Goal: Contribute content

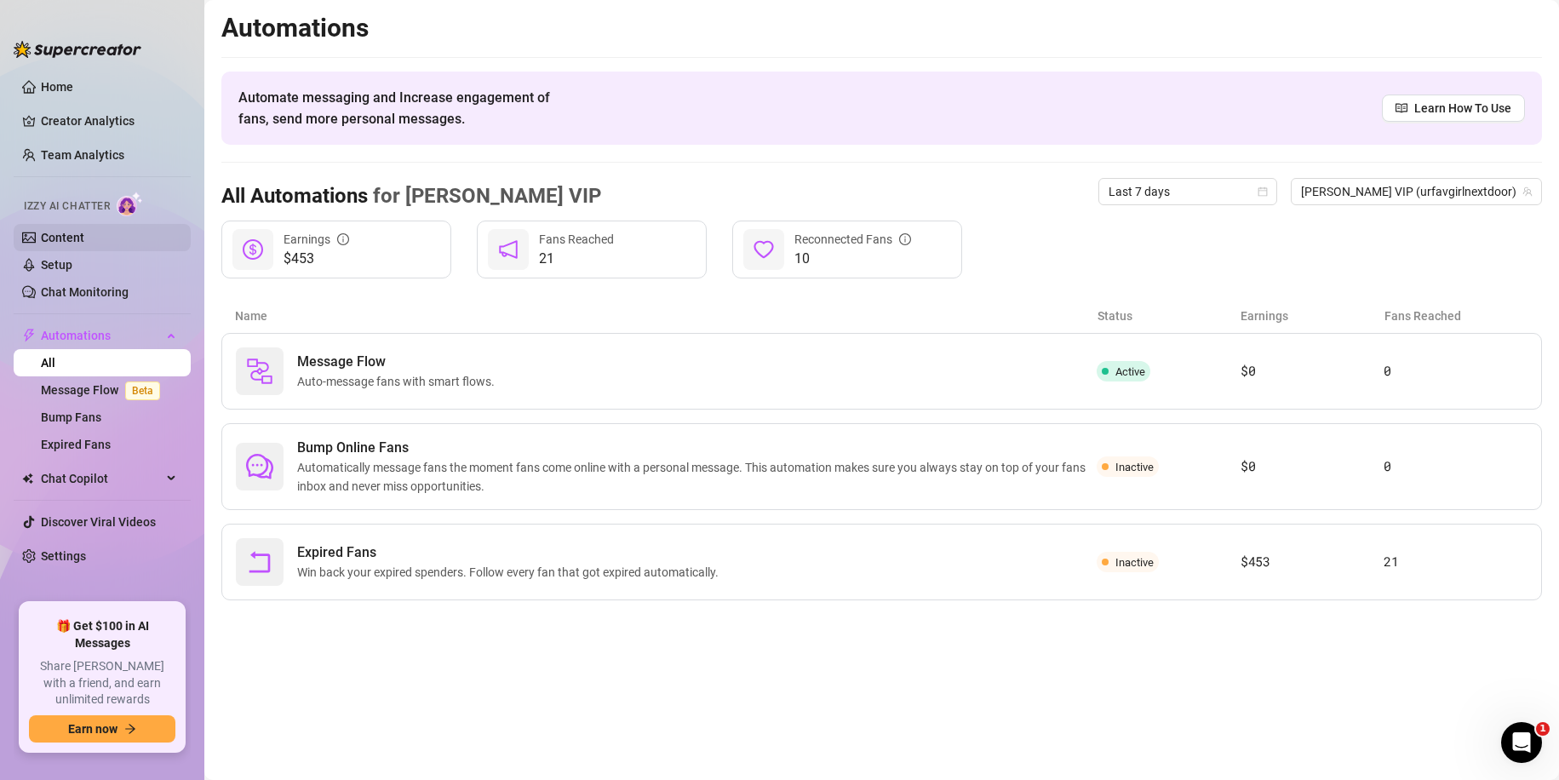
click at [81, 244] on link "Content" at bounding box center [62, 238] width 43 height 14
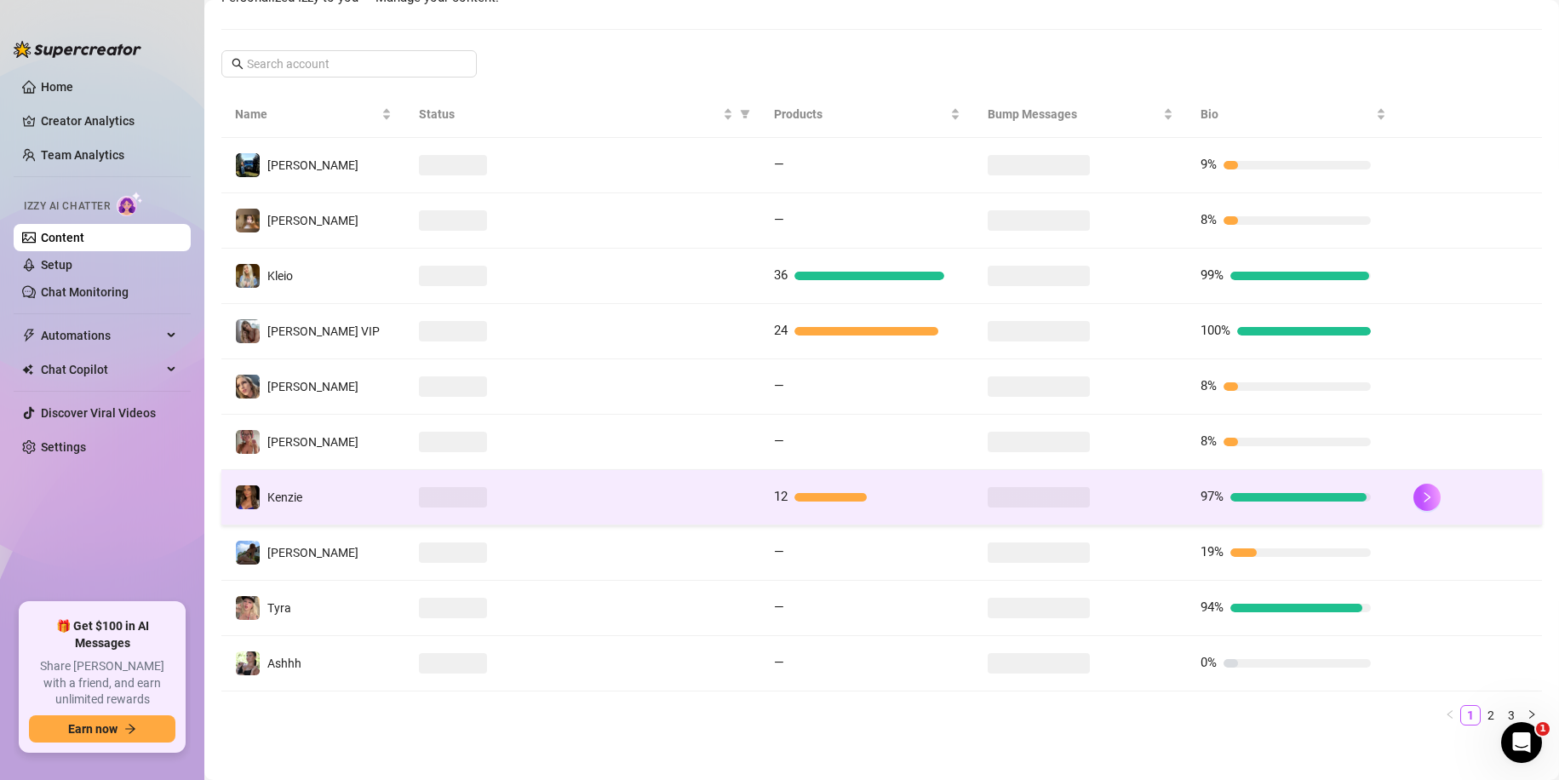
scroll to position [275, 0]
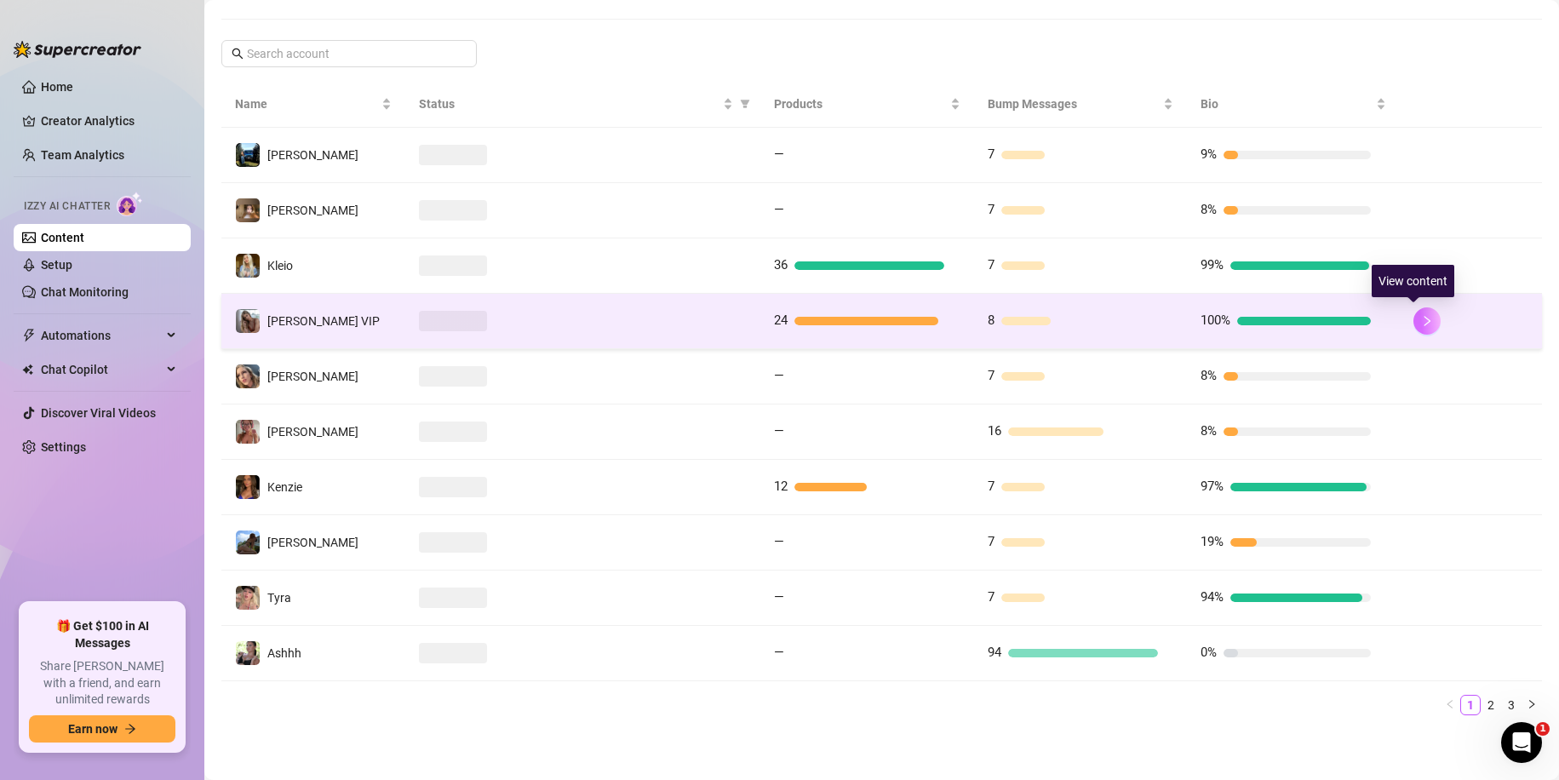
click at [1421, 324] on icon "right" at bounding box center [1427, 321] width 12 height 12
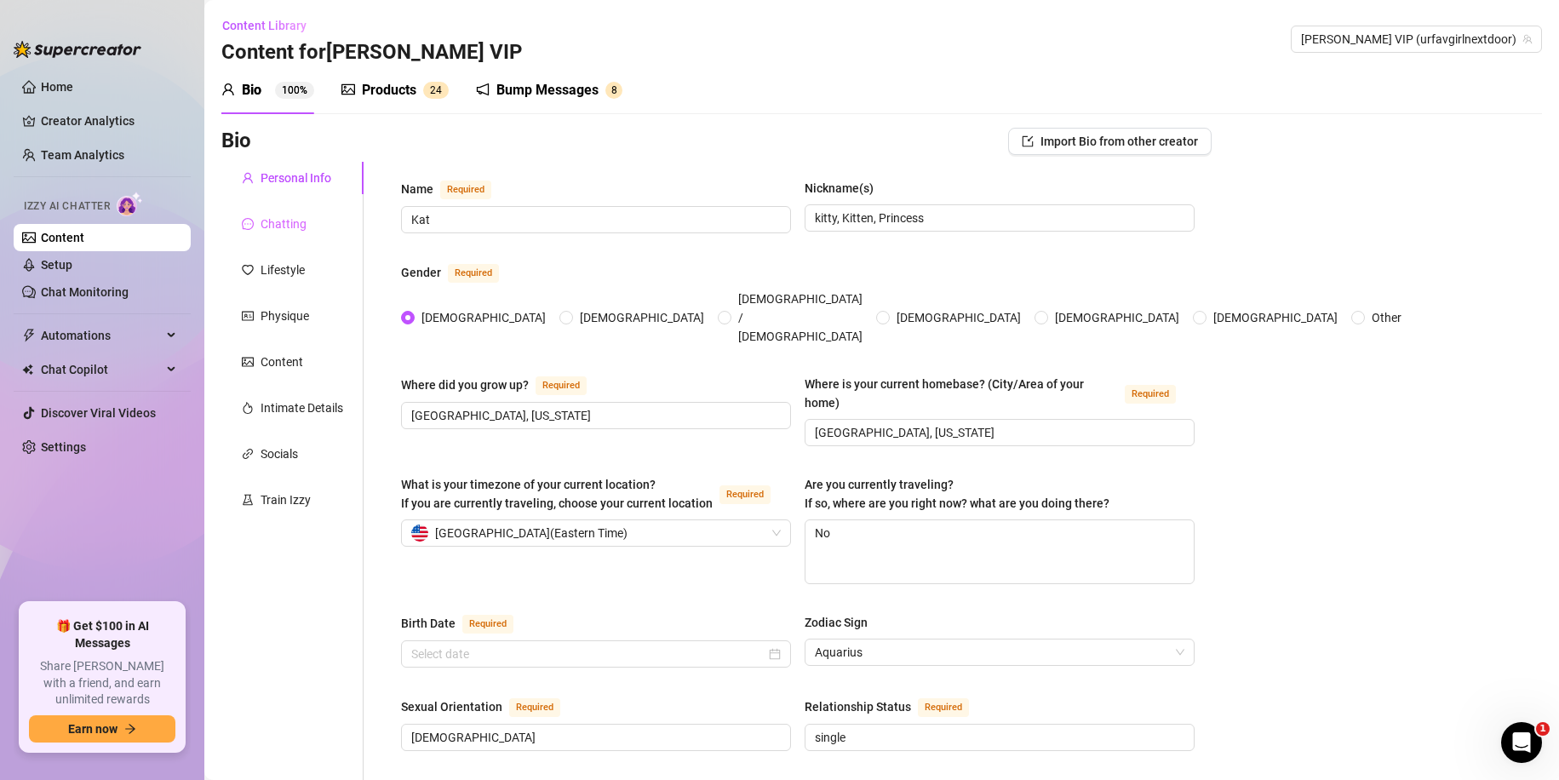
type input "[DATE]"
click at [563, 91] on div "Bump Messages" at bounding box center [548, 90] width 102 height 20
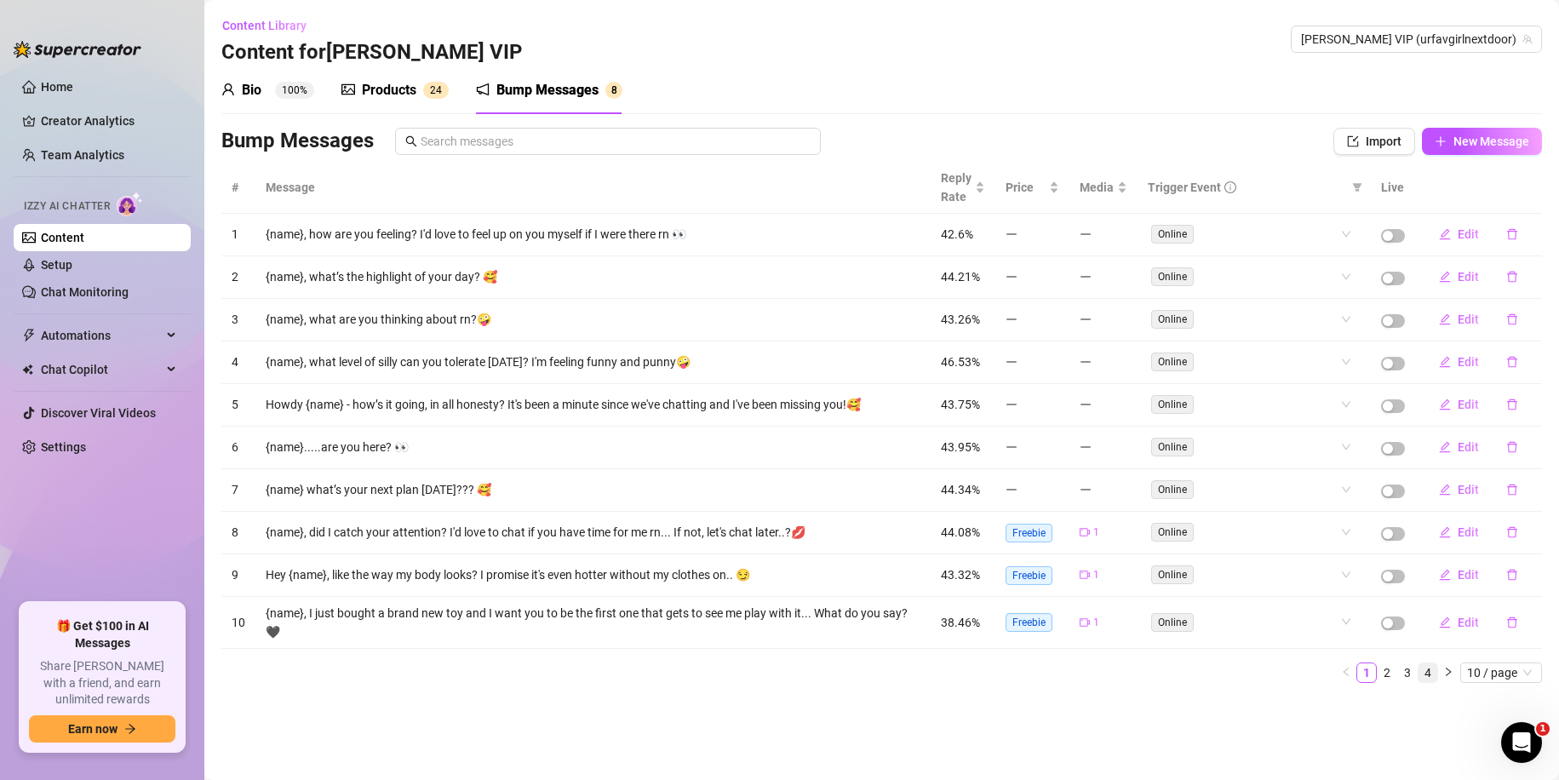
click at [1421, 680] on link "4" at bounding box center [1428, 672] width 19 height 19
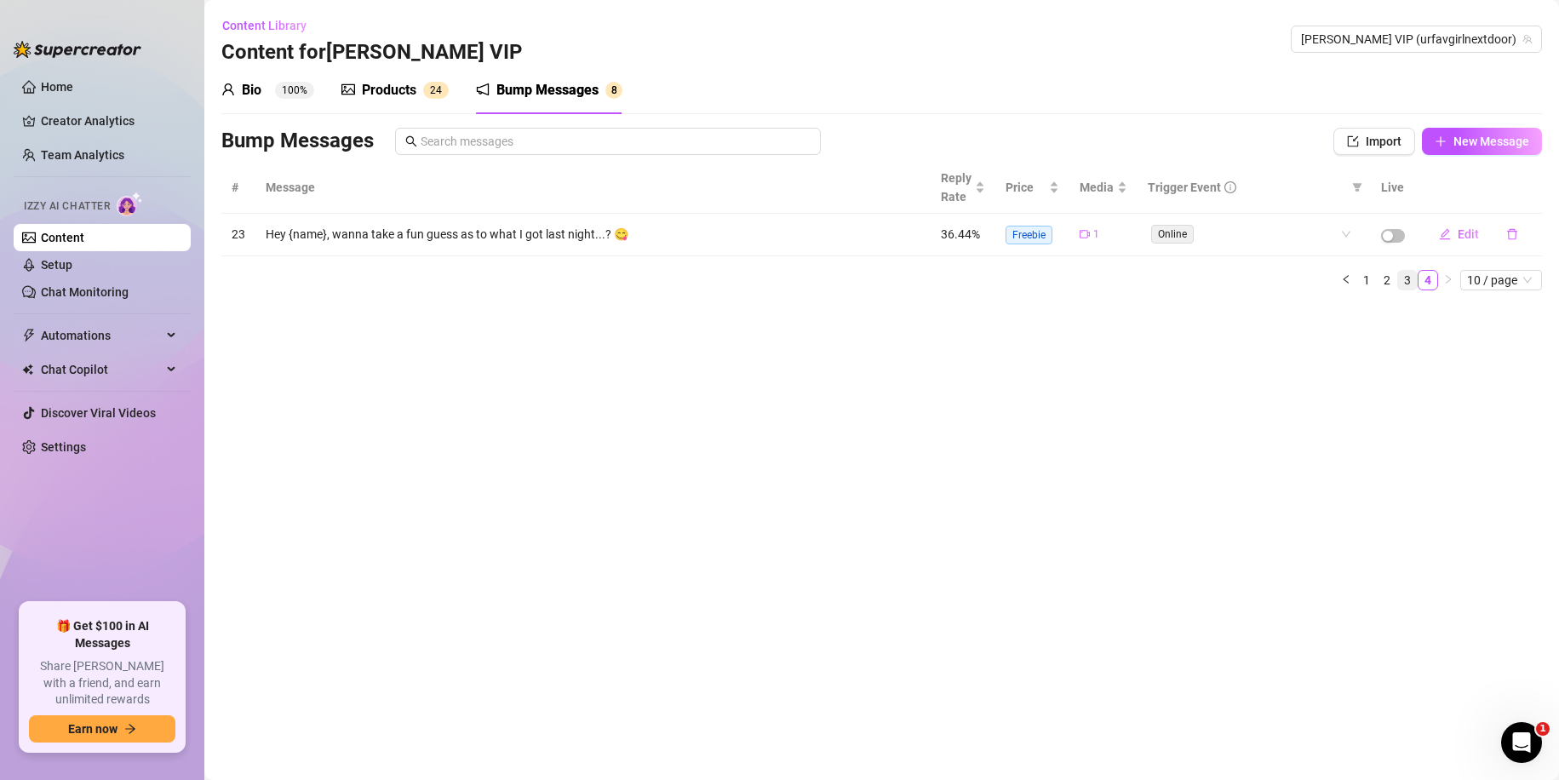
click at [1407, 280] on link "3" at bounding box center [1407, 280] width 19 height 19
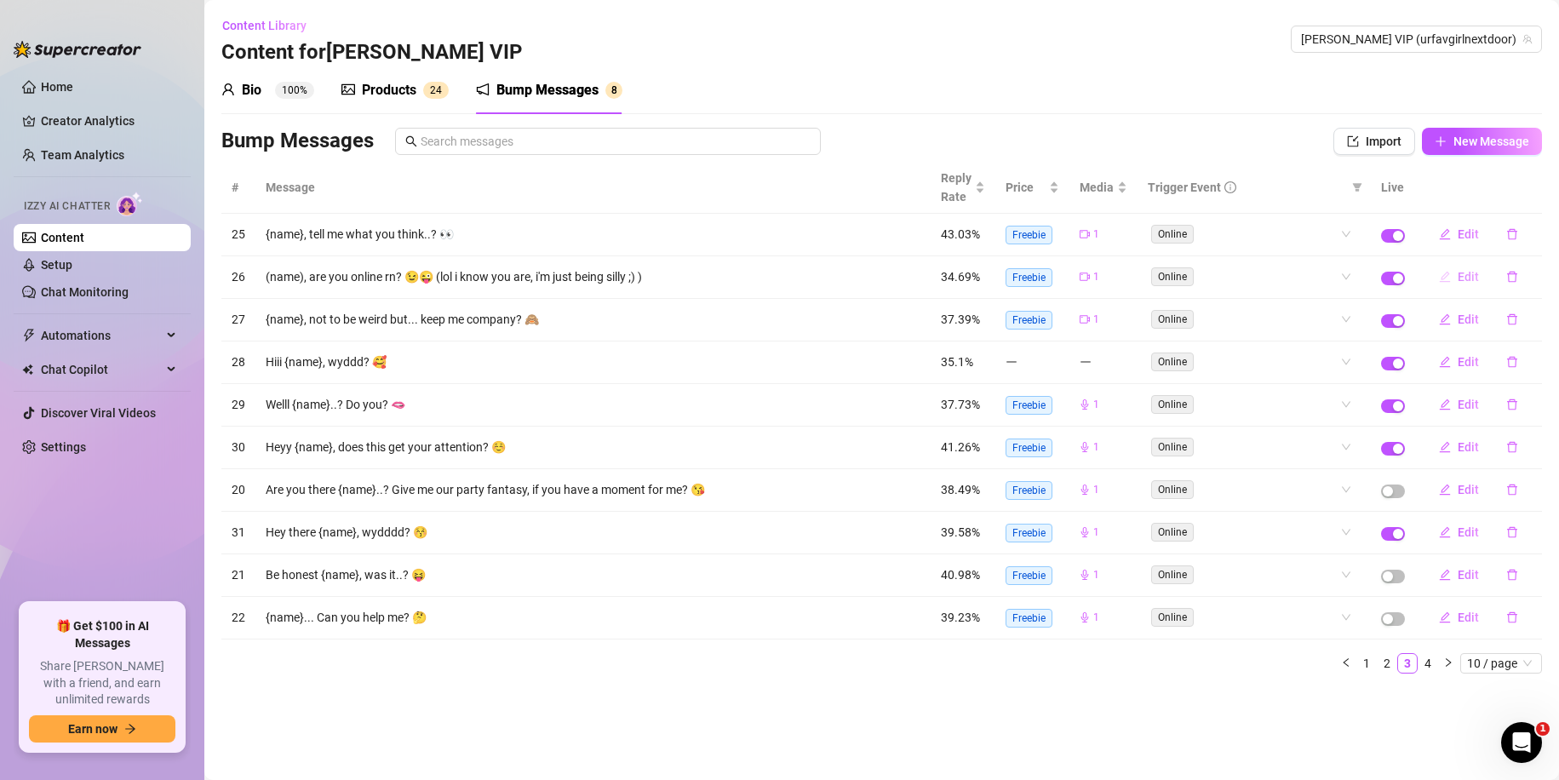
click at [1440, 275] on icon "edit" at bounding box center [1445, 277] width 12 height 12
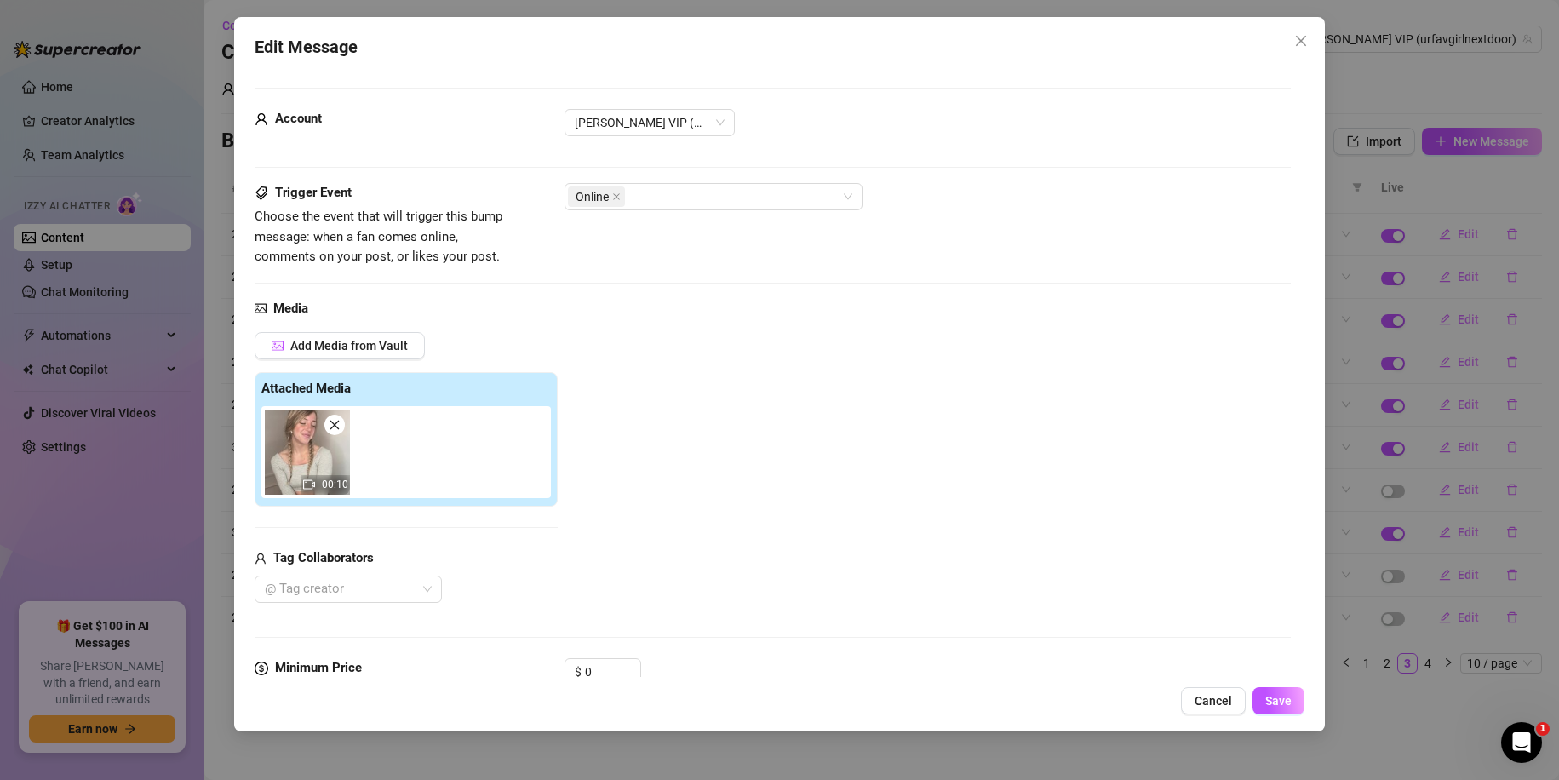
scroll to position [171, 0]
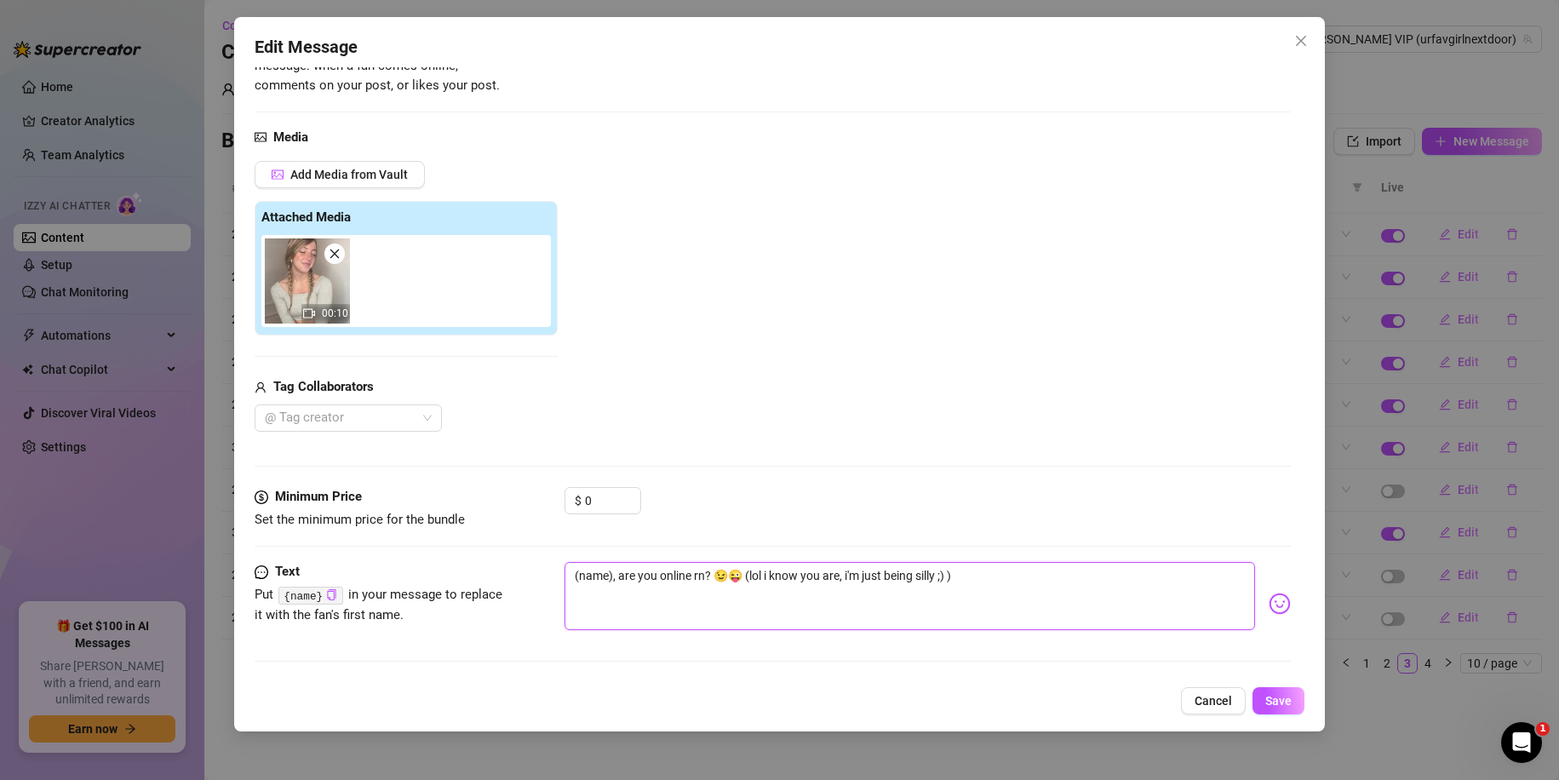
click at [611, 577] on textarea "(name), are you online rn? 😉😜 (lol i know you are, i'm just being silly ;) )" at bounding box center [911, 596] width 692 height 68
type textarea "(name, are you online rn? 😉😜 (lol i know you are, i'm just being silly ;) )"
type textarea "(name}, are you online rn? 😉😜 (lol i know you are, i'm just being silly ;) )"
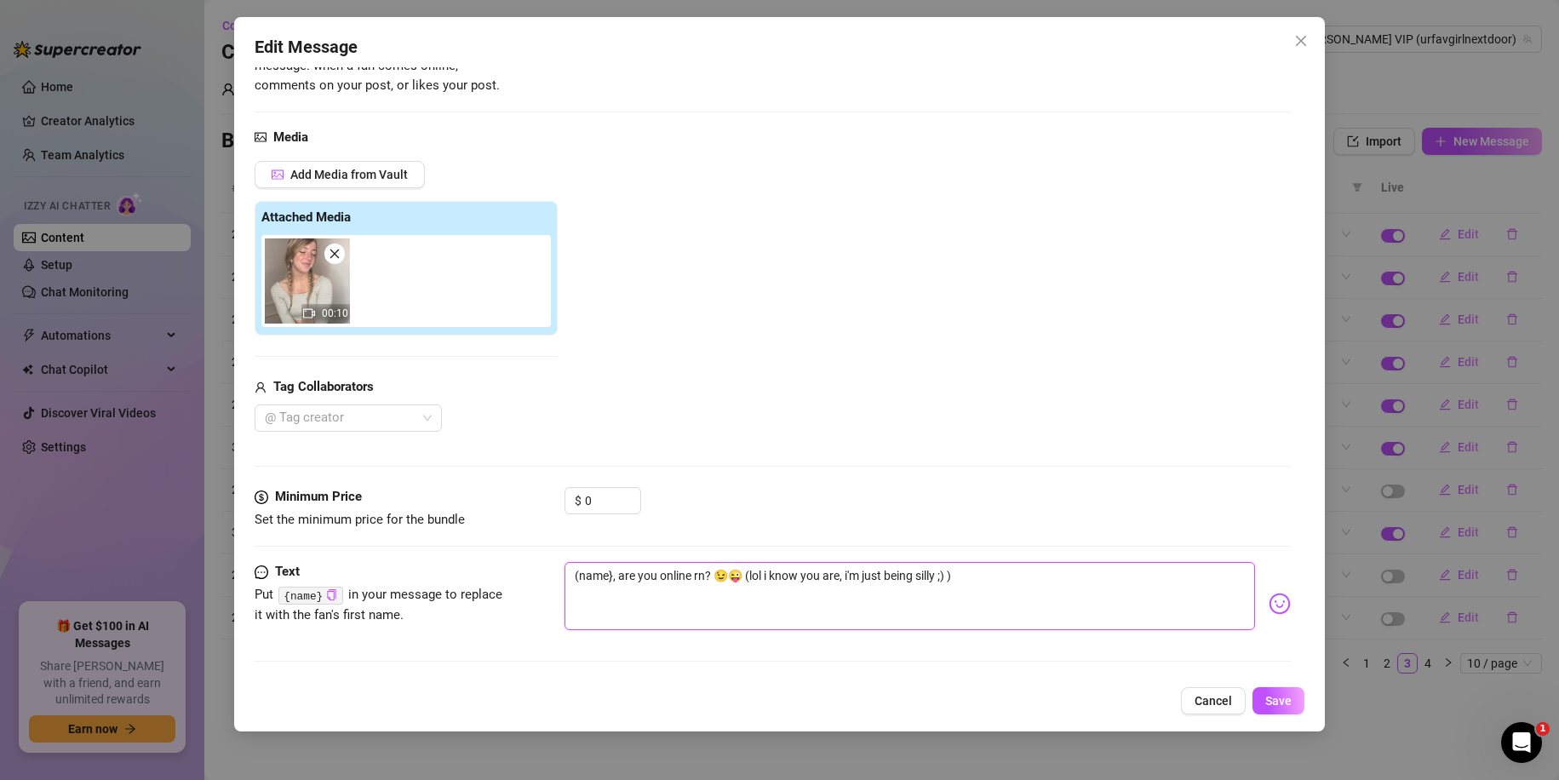
click at [583, 587] on textarea "(name}, are you online rn? 😉😜 (lol i know you are, i'm just being silly ;) )" at bounding box center [911, 596] width 692 height 68
click at [580, 587] on textarea "(name}, are you online rn? 😉😜 (lol i know you are, i'm just being silly ;) )" at bounding box center [911, 596] width 692 height 68
type textarea "name}, are you online rn? 😉😜 (lol i know you are, i'm just being silly ;) )"
type textarea "{name}, are you online rn? 😉😜 (lol i know you are, i'm just being silly ;) )"
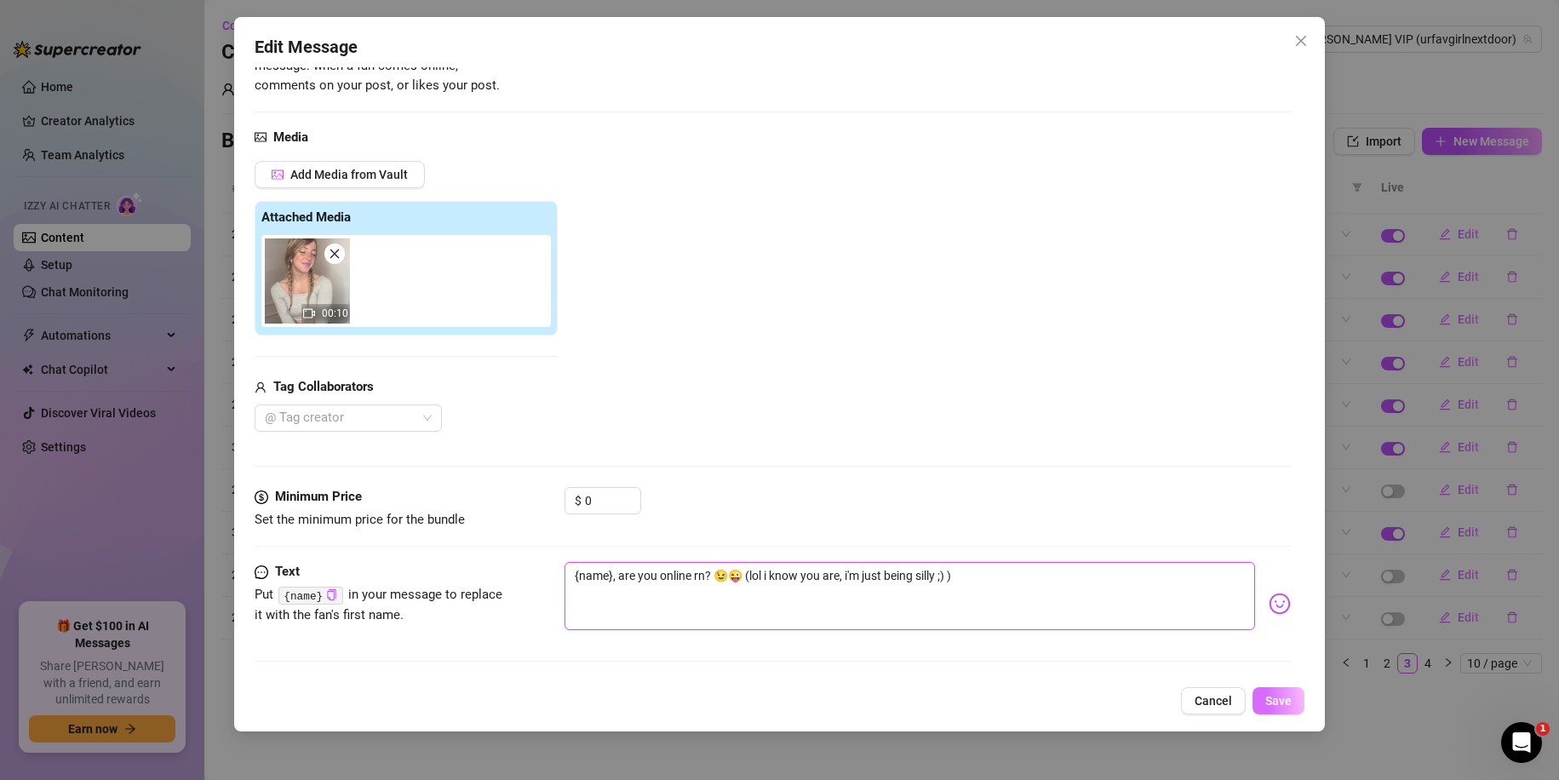
type textarea "{name}, are you online rn? 😉😜 (lol i know you are, i'm just being silly ;) )"
click at [1264, 697] on button "Save" at bounding box center [1279, 700] width 52 height 27
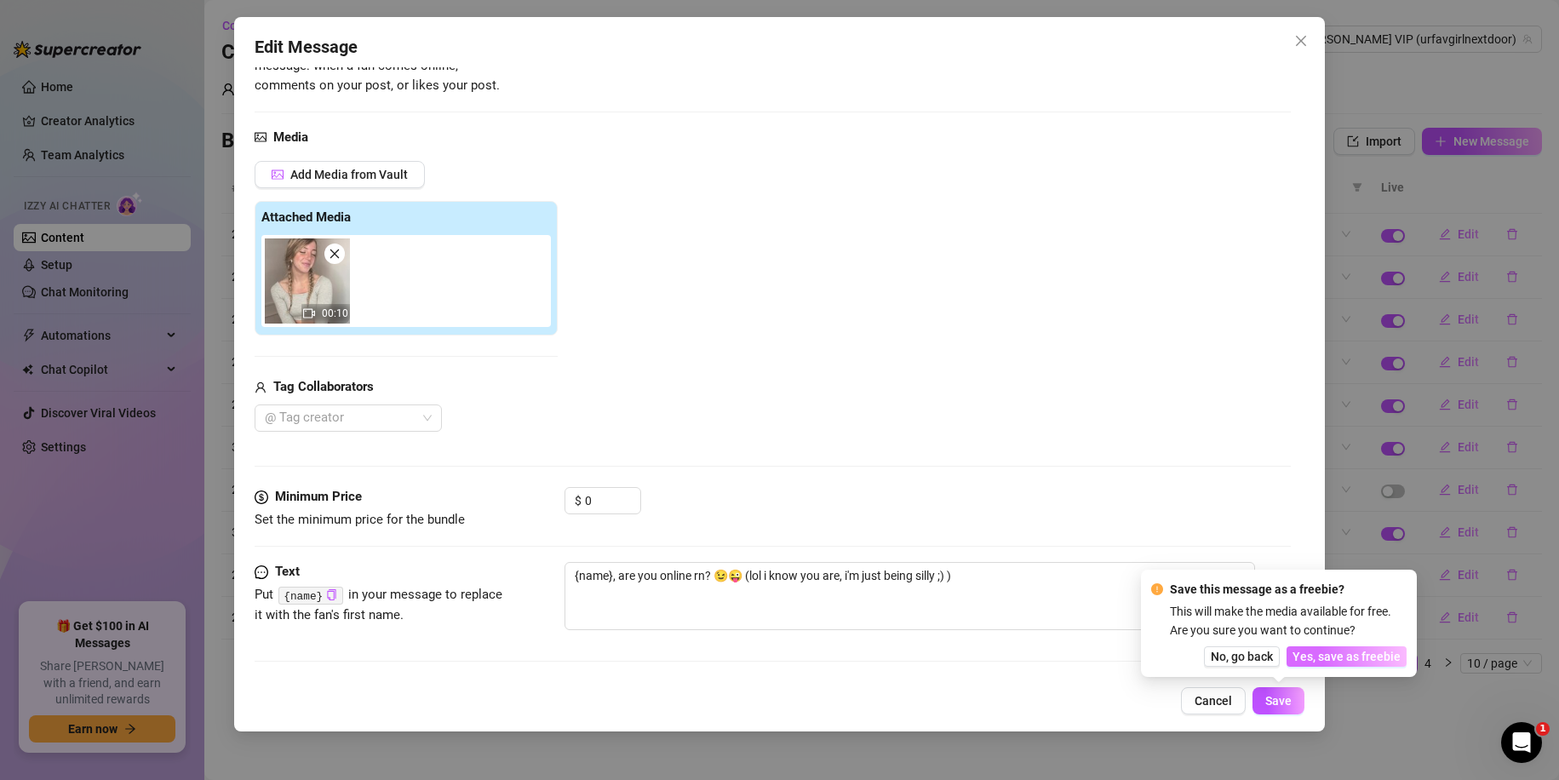
click at [1331, 650] on span "Yes, save as freebie" at bounding box center [1347, 657] width 108 height 14
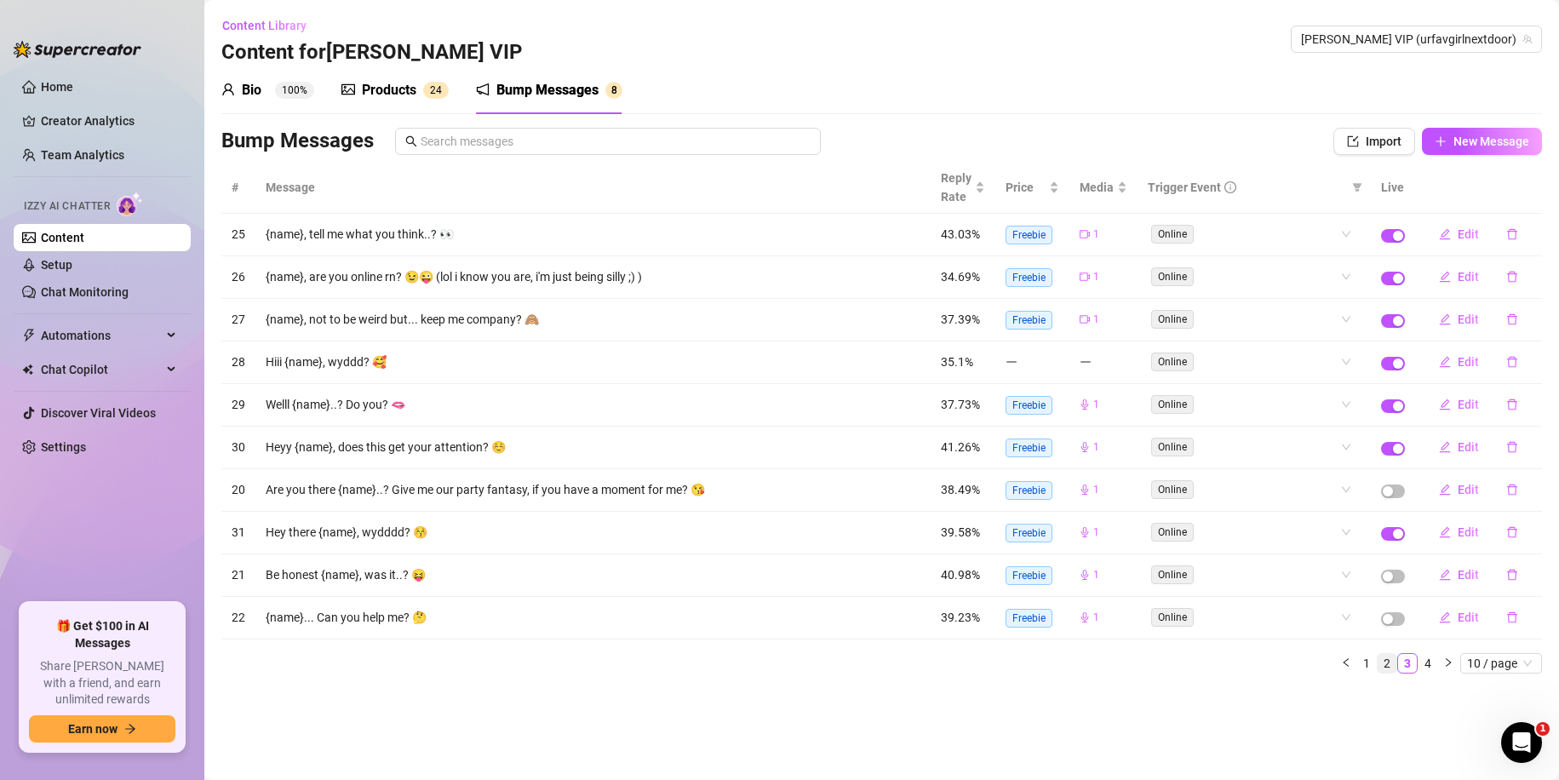
click at [1387, 666] on link "2" at bounding box center [1387, 663] width 19 height 19
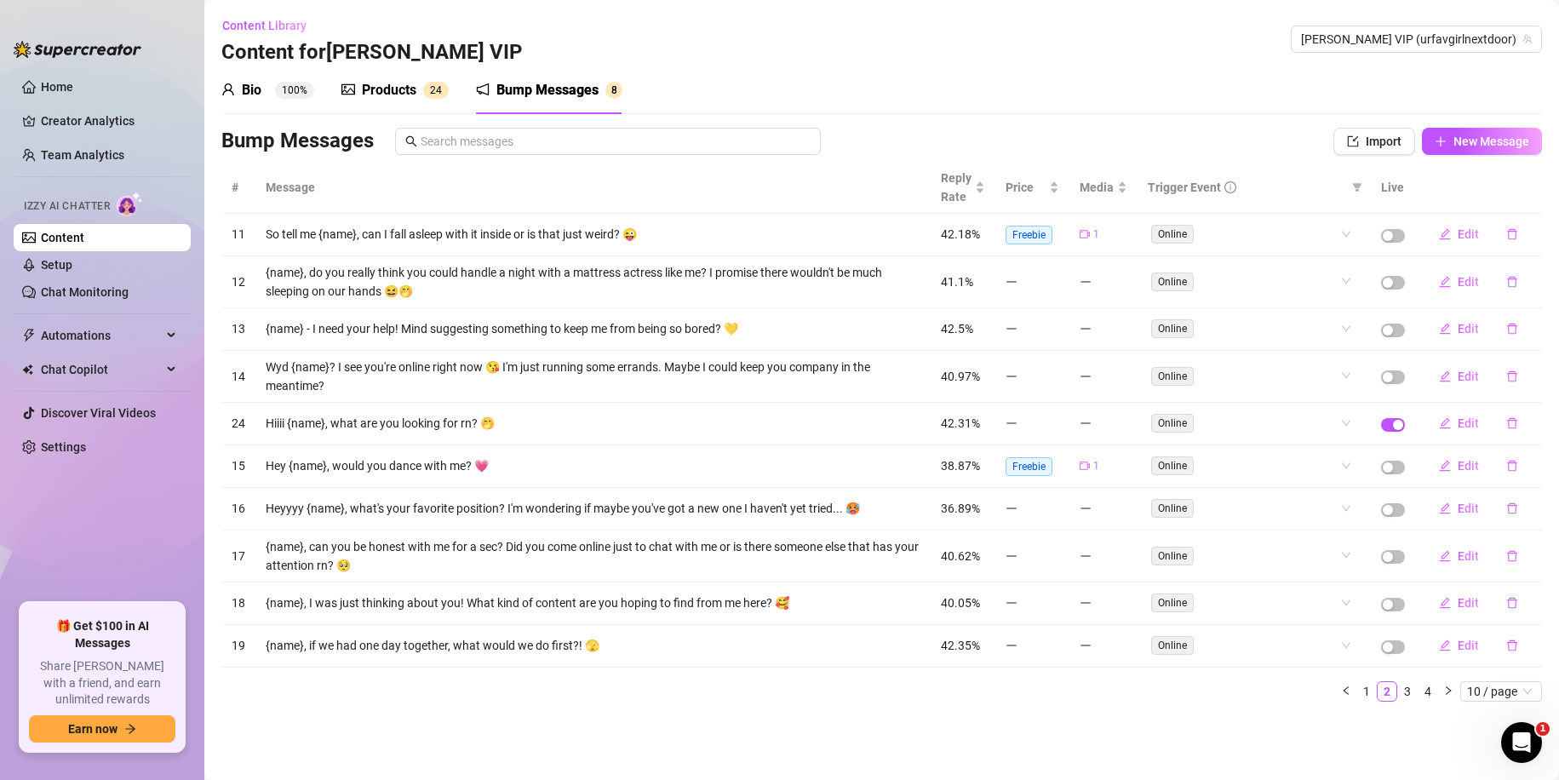
click at [1370, 686] on link "1" at bounding box center [1367, 691] width 19 height 19
